Goal: Task Accomplishment & Management: Use online tool/utility

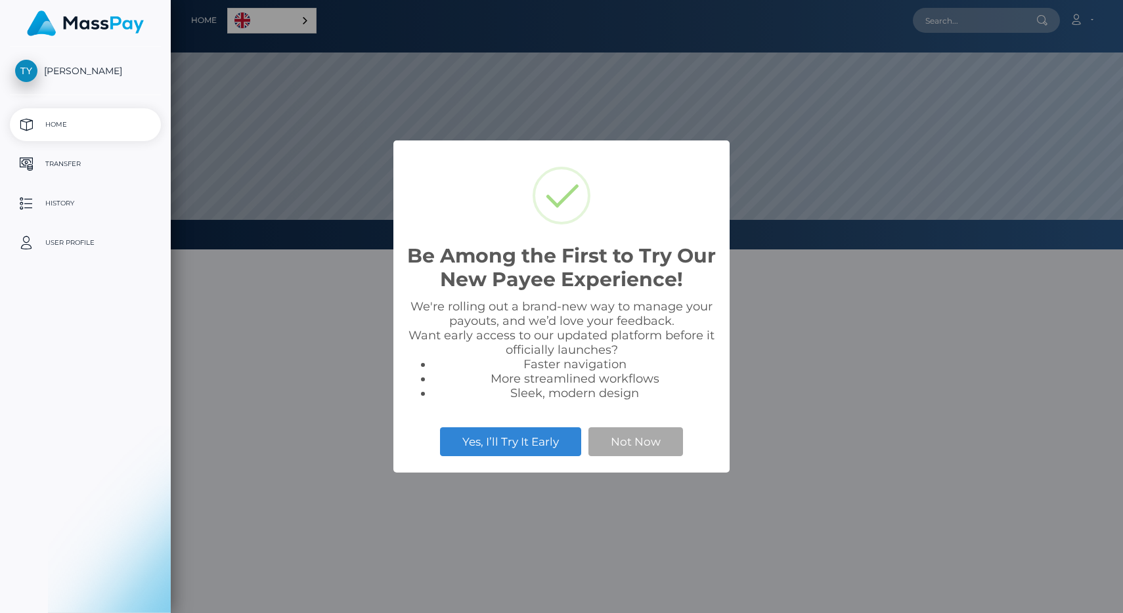
scroll to position [249, 952]
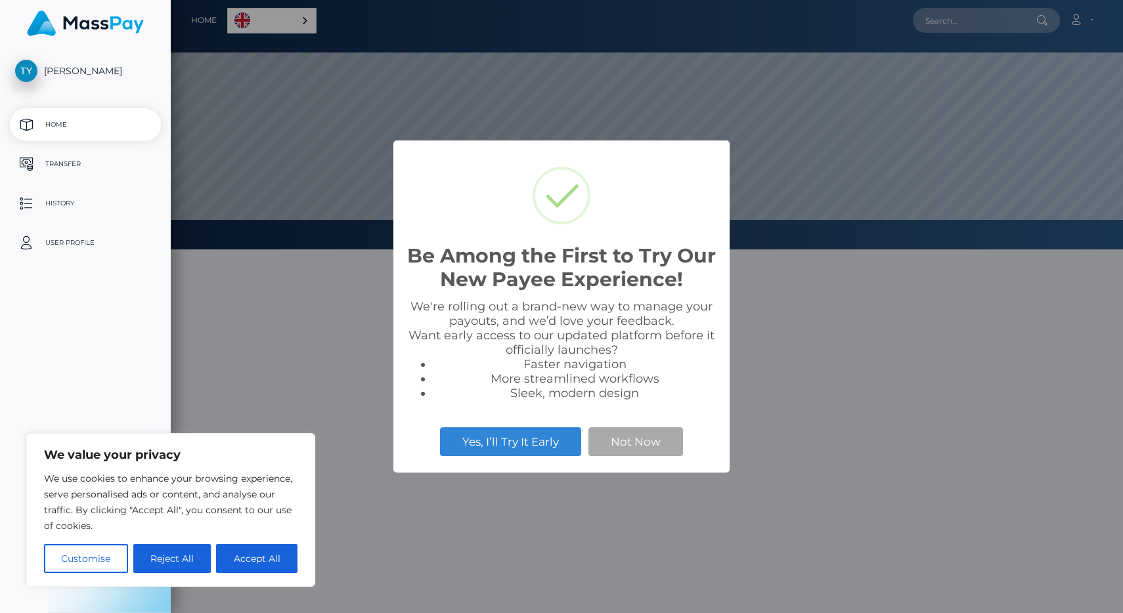
select select
click at [627, 440] on button "Not Now" at bounding box center [635, 441] width 95 height 29
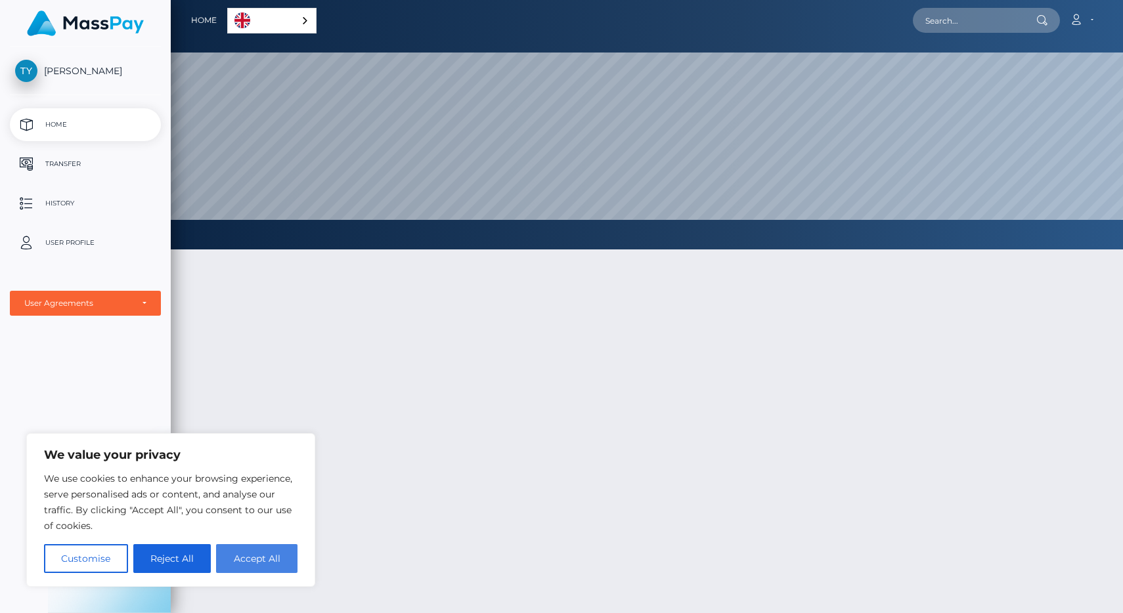
click at [247, 553] on button "Accept All" at bounding box center [256, 558] width 81 height 29
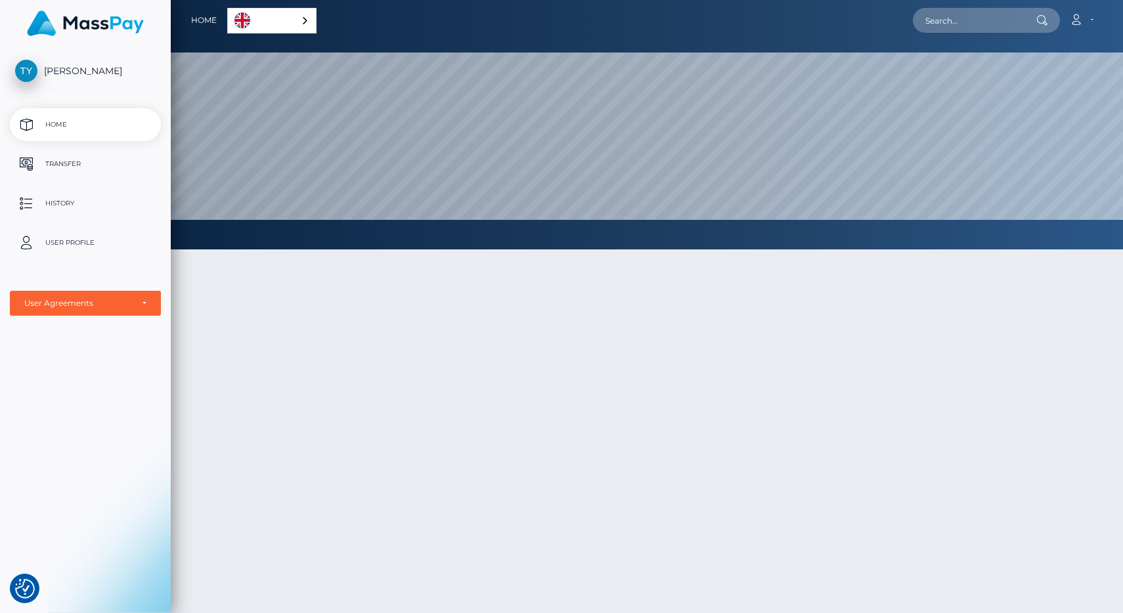
checkbox input "true"
click at [100, 161] on p "Transfer" at bounding box center [85, 164] width 140 height 20
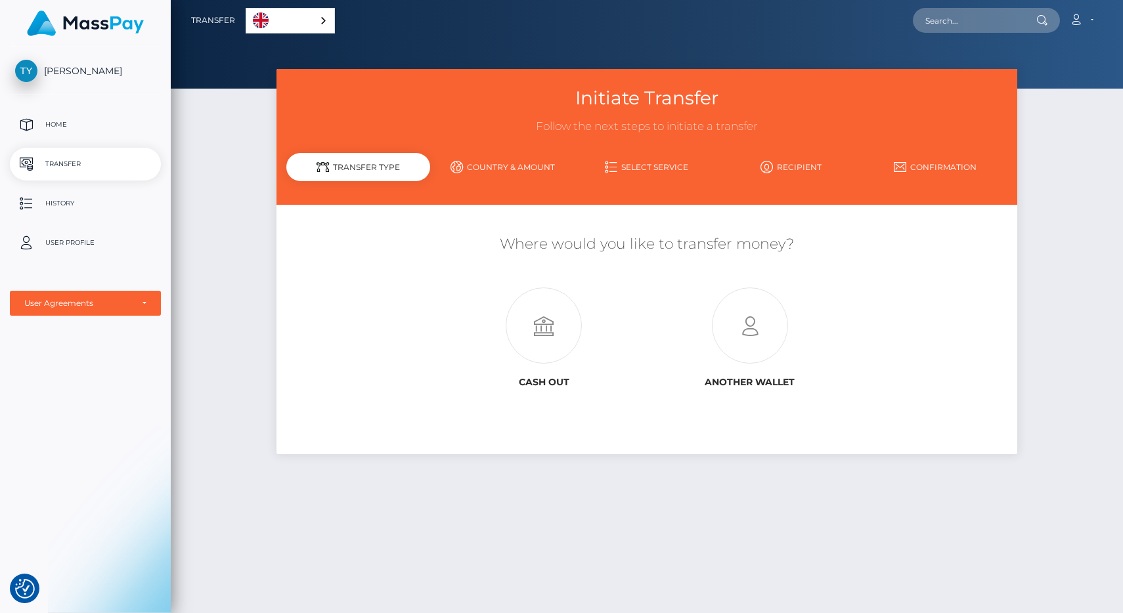
click at [500, 172] on link "Country & Amount" at bounding box center [502, 167] width 144 height 23
click at [508, 157] on link "Country & Amount" at bounding box center [502, 167] width 144 height 23
click at [644, 171] on link "Select Service" at bounding box center [646, 167] width 144 height 23
click at [543, 343] on icon at bounding box center [543, 326] width 205 height 76
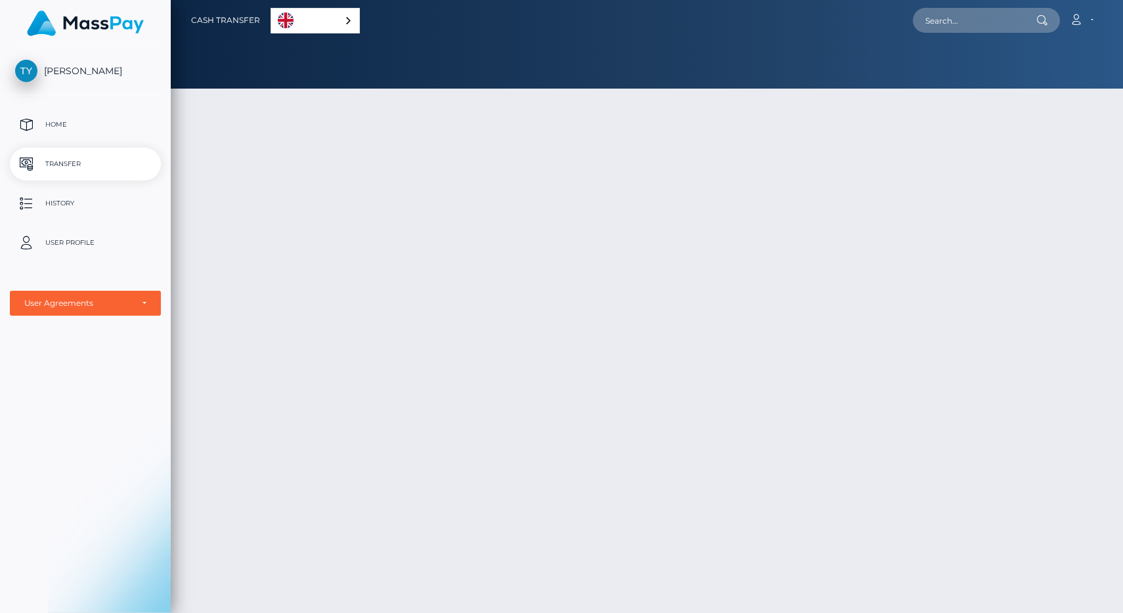
select select
type input "NaN"
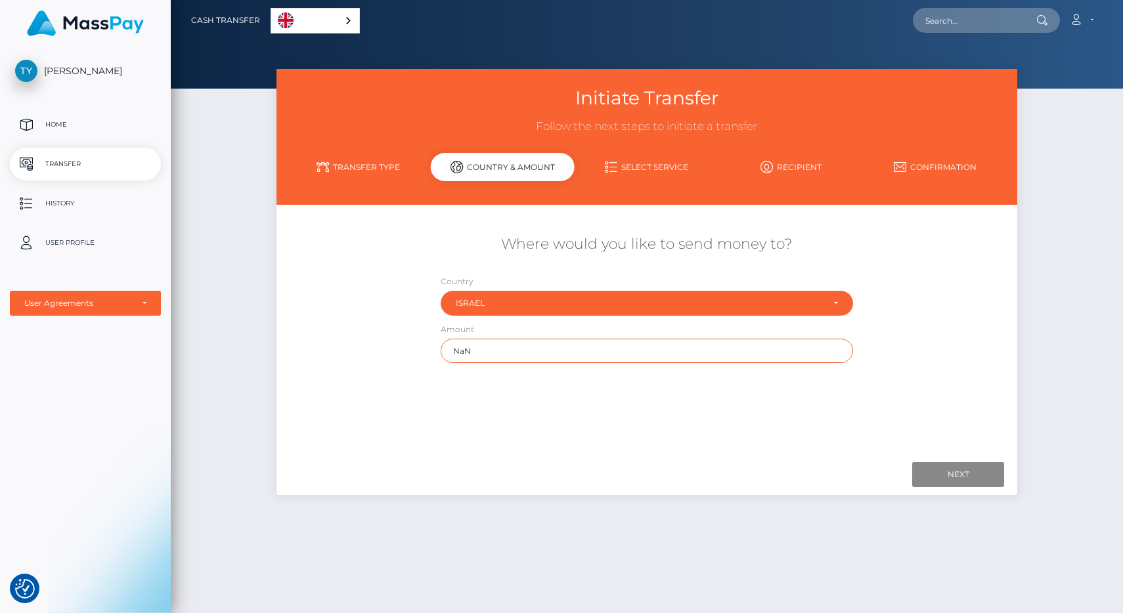
click at [533, 354] on input "NaN" at bounding box center [646, 351] width 412 height 24
click at [64, 127] on p "Home" at bounding box center [85, 125] width 140 height 20
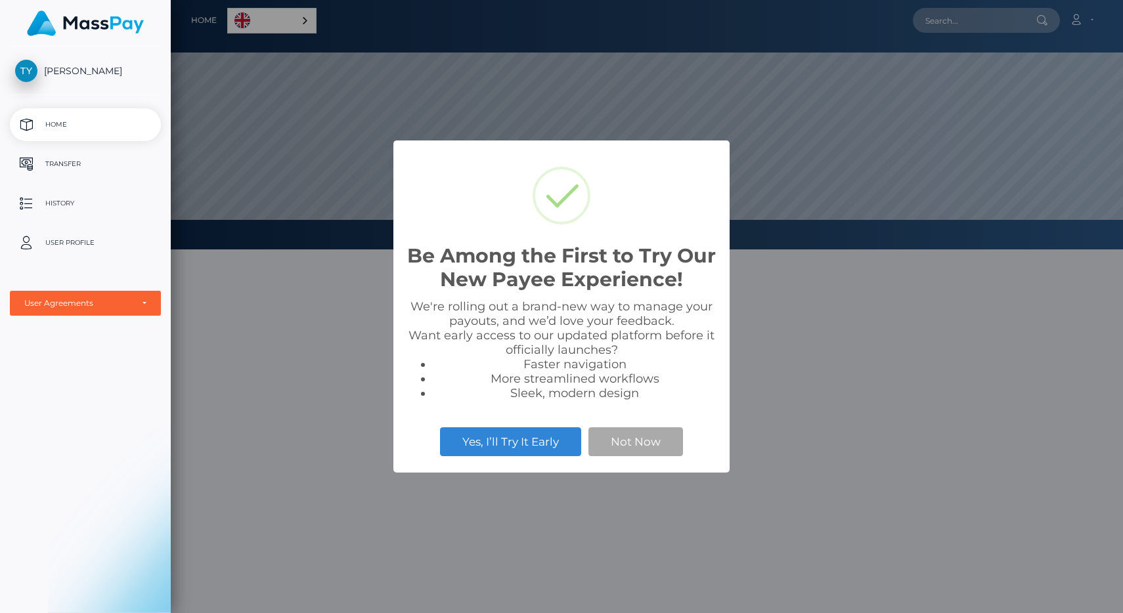
scroll to position [249, 952]
click at [520, 447] on button "Yes, I’ll Try It Early" at bounding box center [510, 441] width 141 height 29
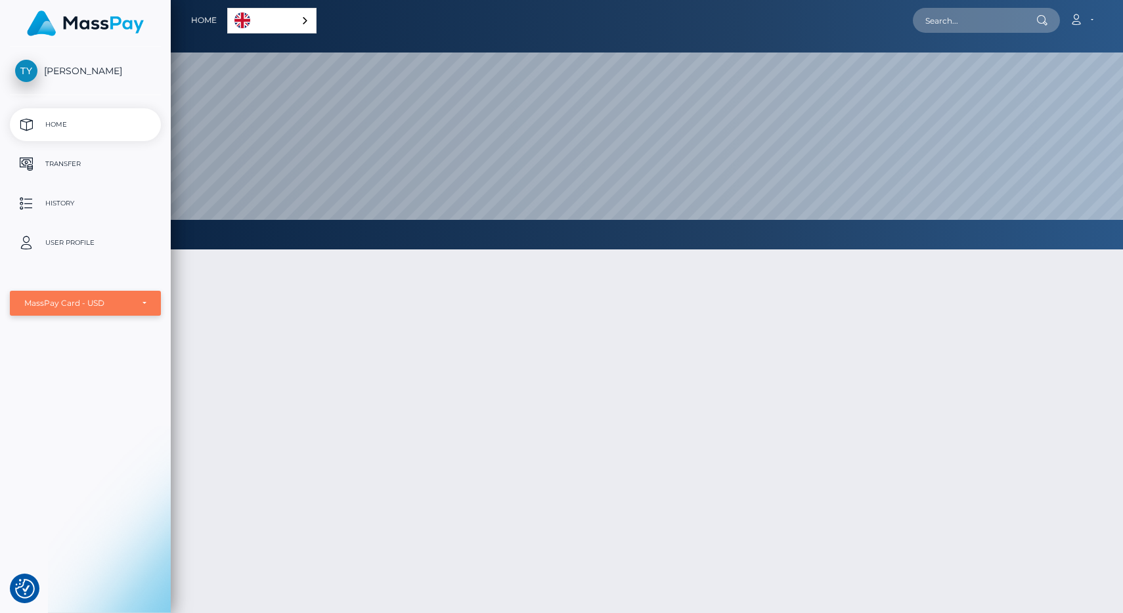
click at [146, 301] on div "MassPay Card - USD" at bounding box center [85, 303] width 151 height 25
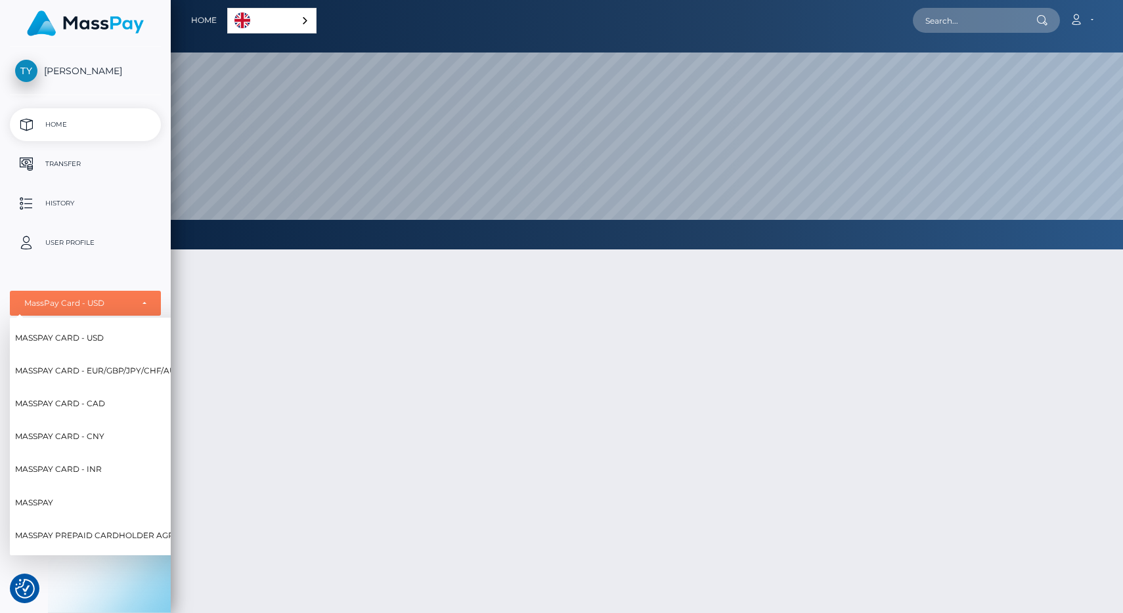
scroll to position [0, 0]
click at [320, 466] on div at bounding box center [647, 496] width 952 height 532
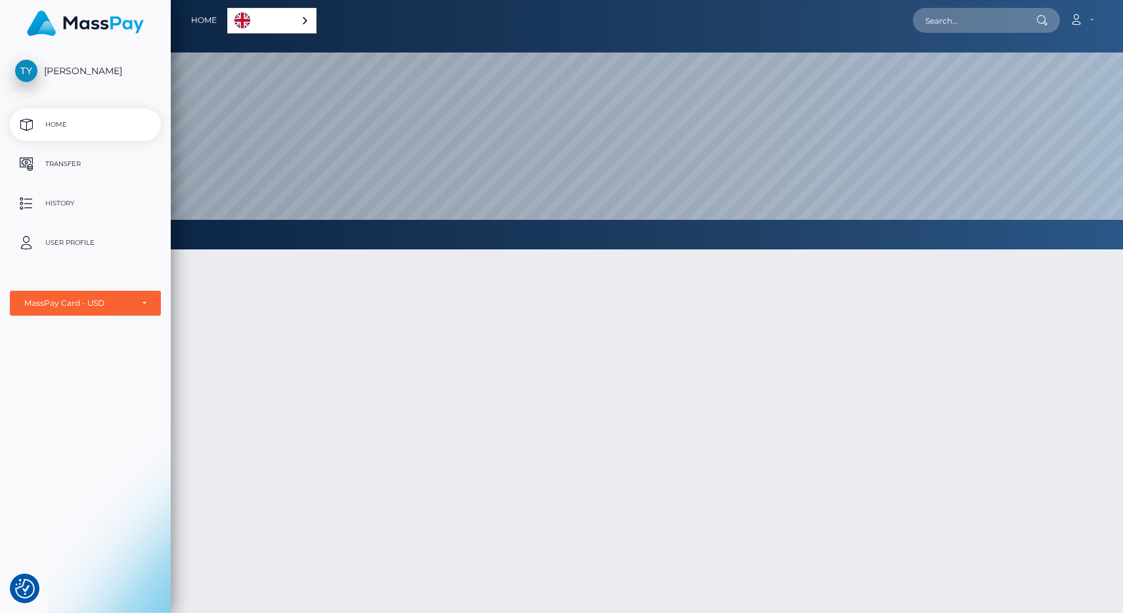
click at [279, 18] on link "English" at bounding box center [272, 21] width 88 height 24
click at [279, 18] on link "English" at bounding box center [274, 21] width 93 height 24
